Goal: Task Accomplishment & Management: Manage account settings

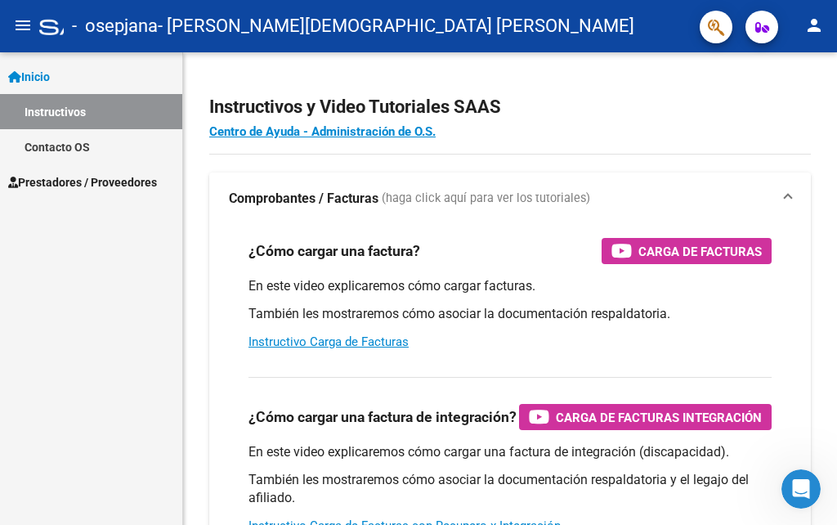
click at [820, 36] on button "person" at bounding box center [814, 26] width 33 height 33
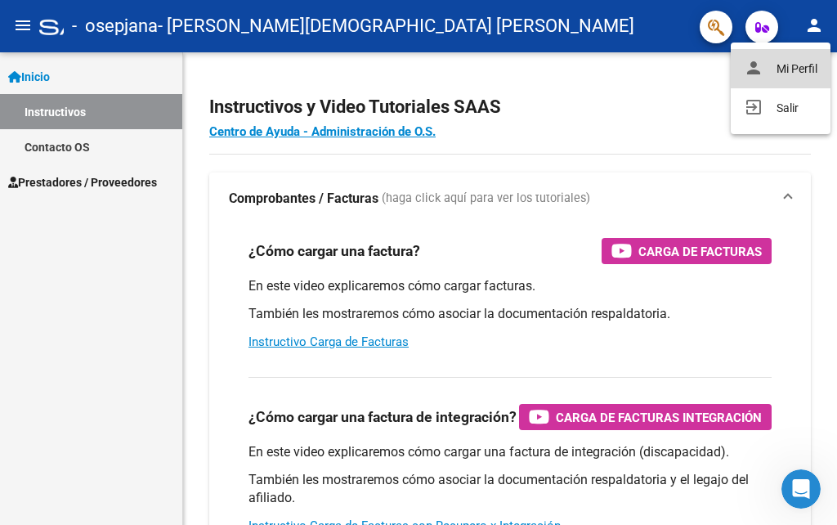
click at [770, 75] on button "person Mi Perfil" at bounding box center [781, 68] width 100 height 39
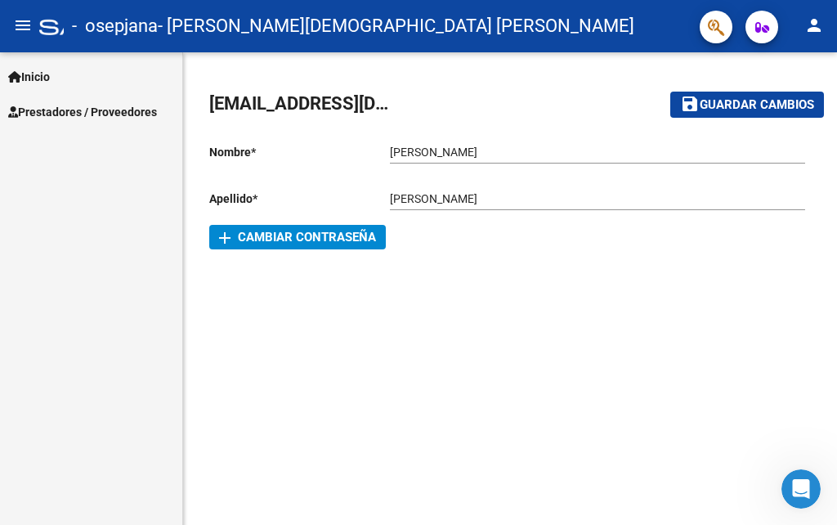
click at [324, 238] on span "add Cambiar Contraseña" at bounding box center [297, 237] width 157 height 15
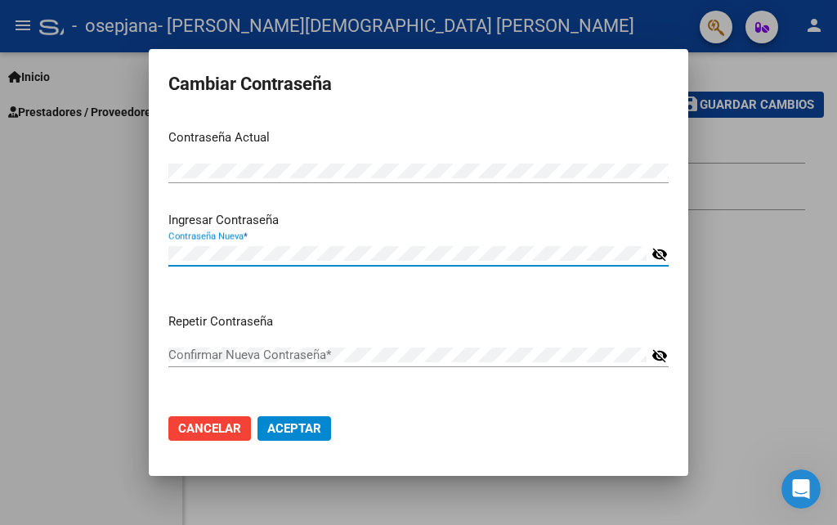
click at [664, 250] on mat-icon "visibility_off" at bounding box center [659, 254] width 16 height 20
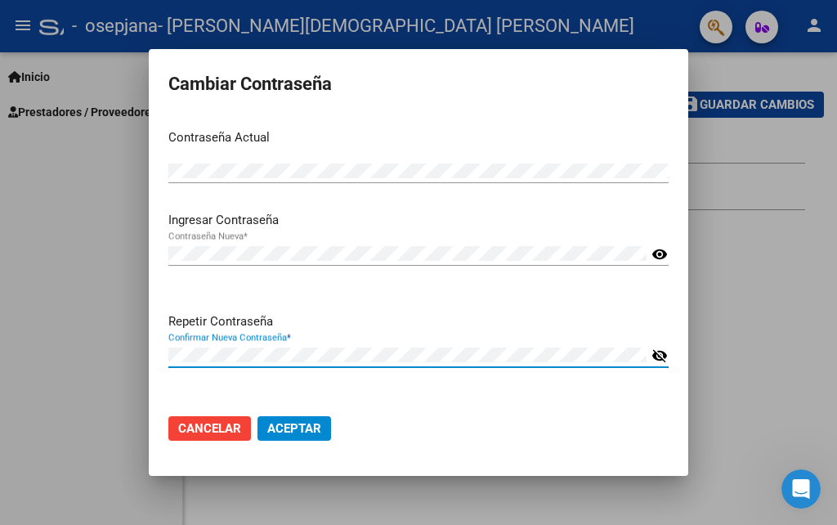
click at [655, 349] on mat-icon "visibility_off" at bounding box center [659, 356] width 16 height 20
click at [409, 382] on div "Repetir Contraseña Confirmar Nueva Contraseña * visibility" at bounding box center [418, 356] width 500 height 89
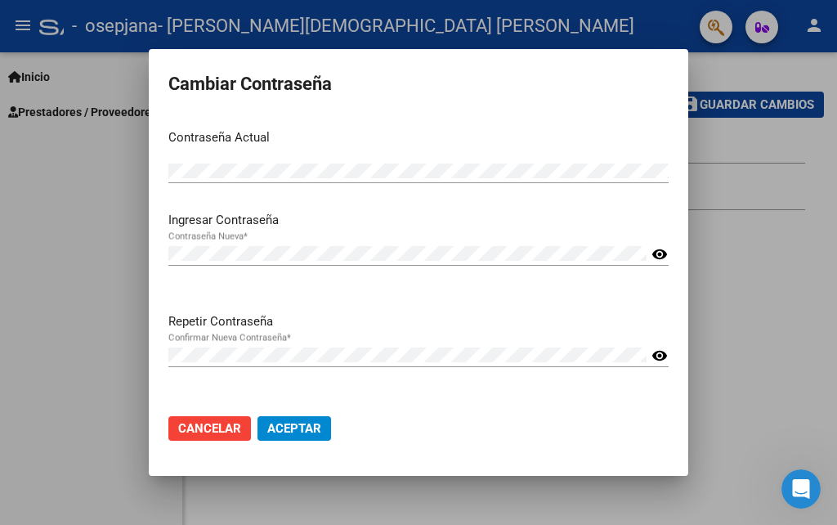
click at [294, 436] on span "Aceptar" at bounding box center [294, 428] width 54 height 15
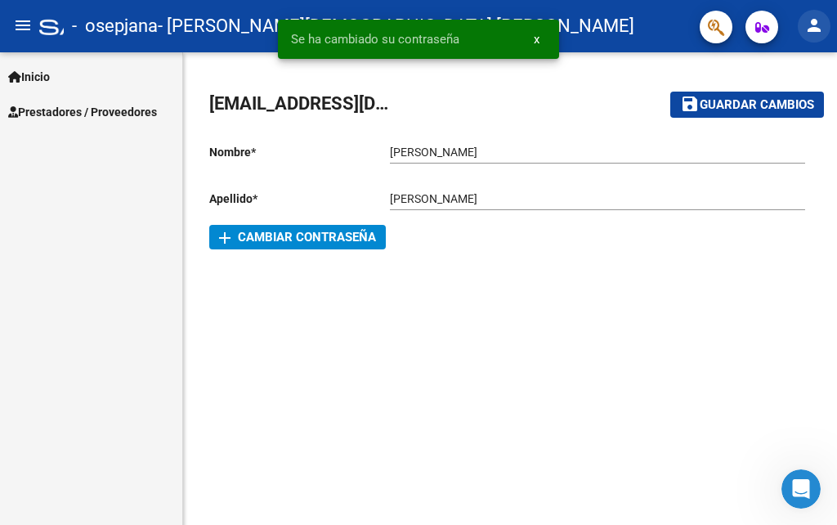
click at [816, 25] on mat-icon "person" at bounding box center [814, 26] width 20 height 20
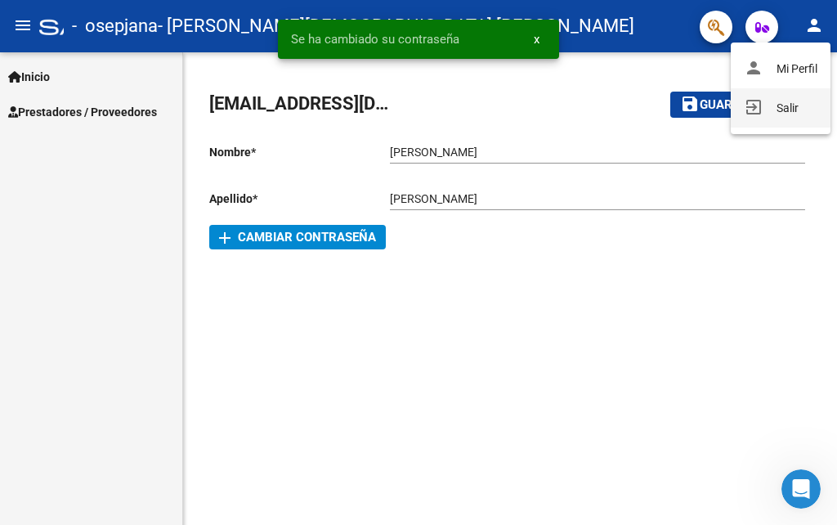
click at [758, 106] on mat-icon "exit_to_app" at bounding box center [754, 107] width 20 height 20
